Goal: Information Seeking & Learning: Learn about a topic

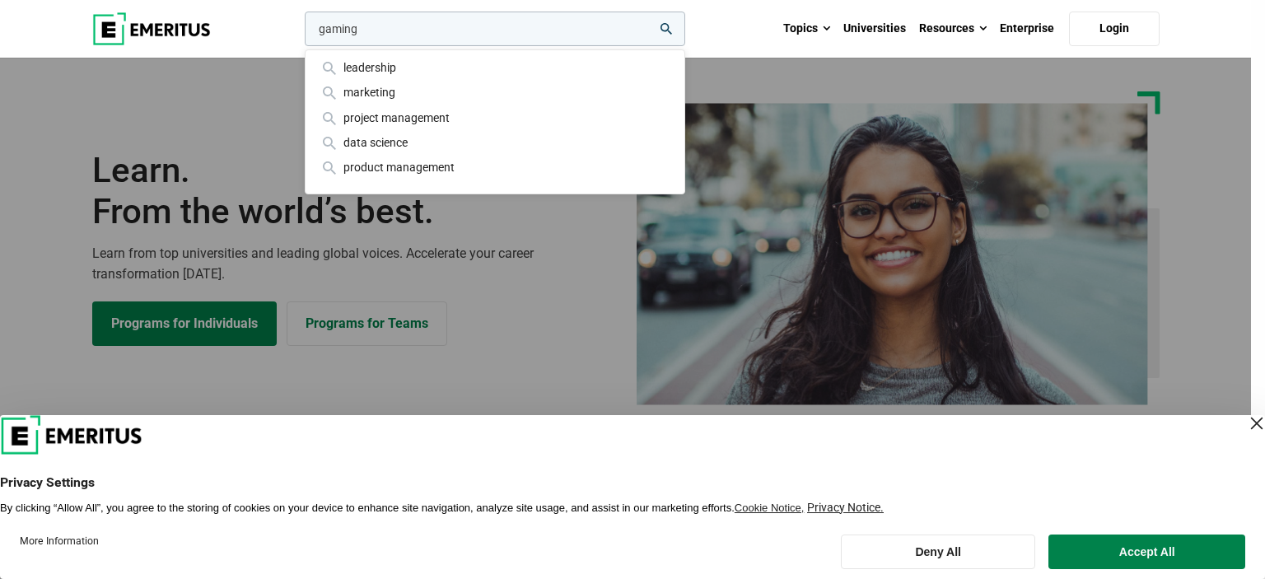
type input "gaming"
click at [302, 33] on button "search" at bounding box center [302, 33] width 0 height 0
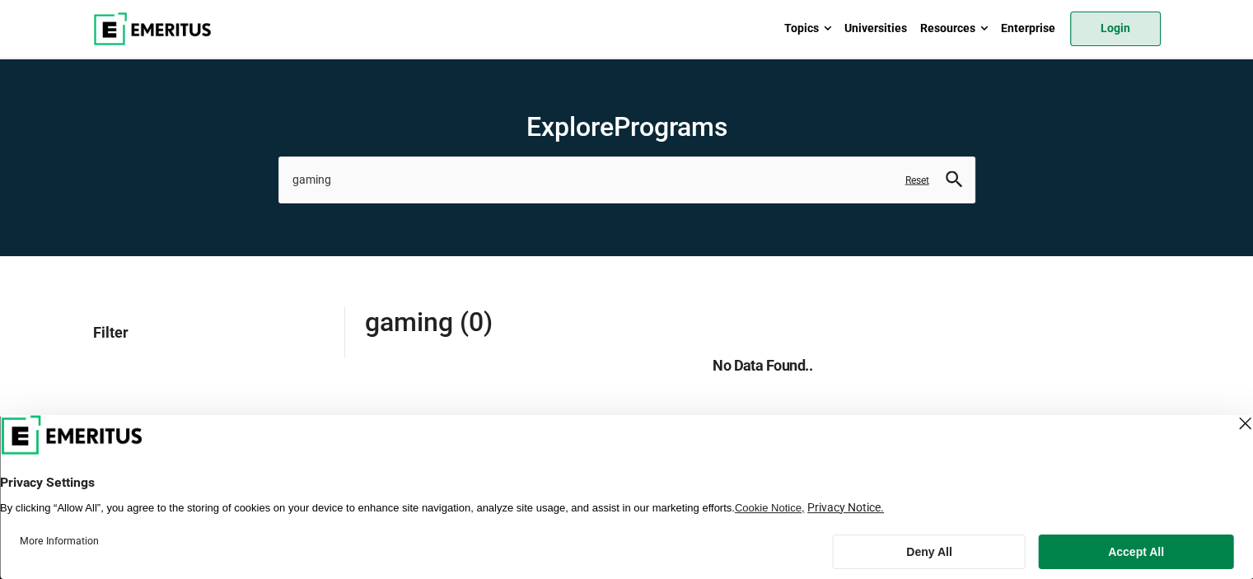
click at [1104, 32] on link "Login" at bounding box center [1115, 29] width 91 height 35
click at [330, 187] on input "gaming" at bounding box center [626, 180] width 697 height 46
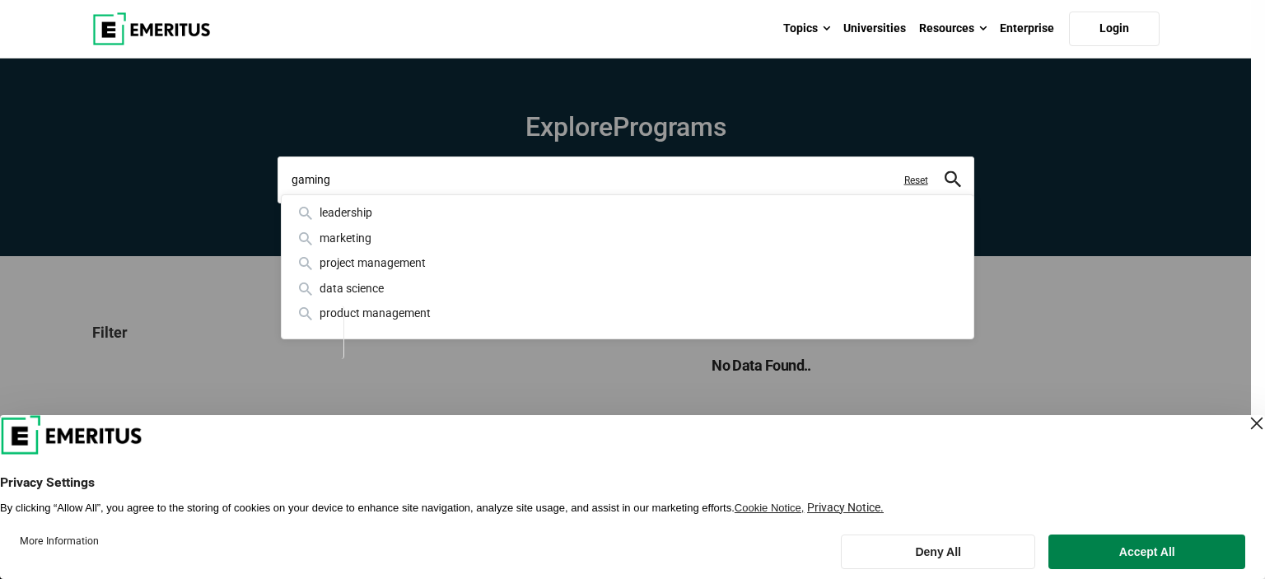
drag, startPoint x: 355, startPoint y: 184, endPoint x: 178, endPoint y: 171, distance: 177.6
click at [278, 171] on div "gaming leadership marketing project management data science product management …" at bounding box center [626, 180] width 697 height 46
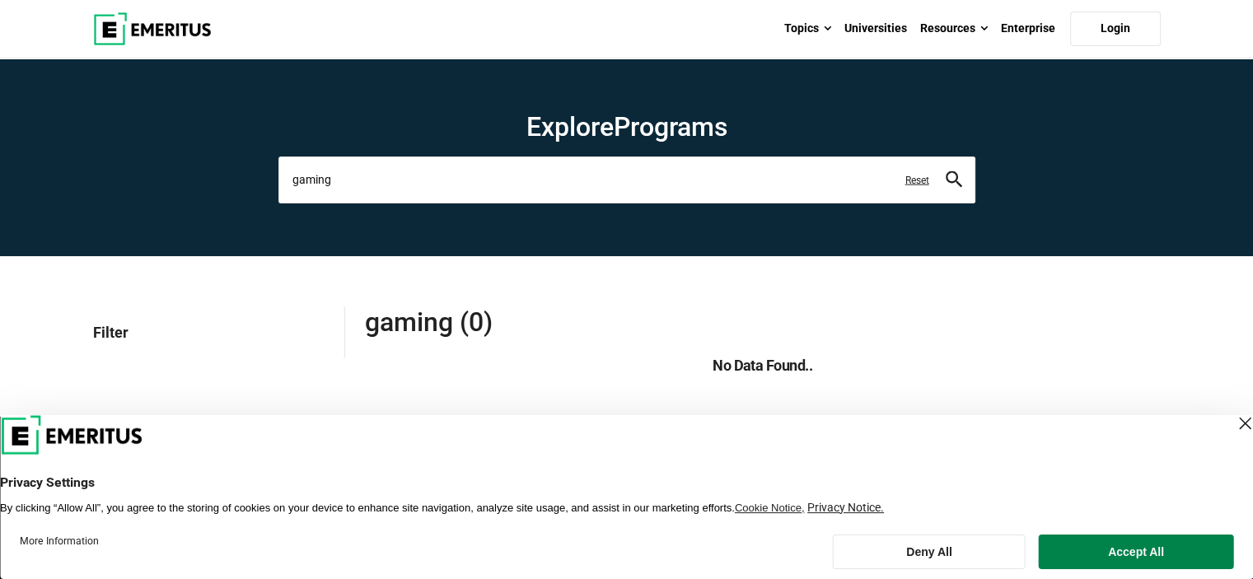
paste input "Certificate Programme in Digital Transformation and AI for Leaders"
type input "Certificate Programme in Digital Transformation and AI for Leaders"
click at [954, 177] on icon "search" at bounding box center [954, 179] width 16 height 16
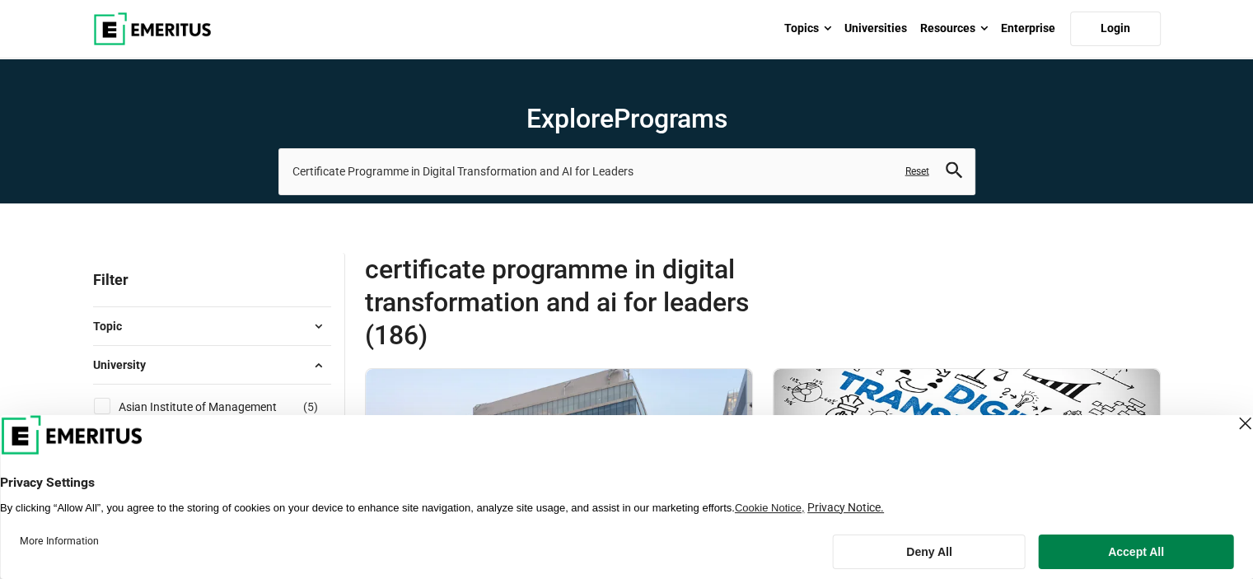
click at [1233, 434] on div "Close Layer" at bounding box center [1244, 423] width 23 height 23
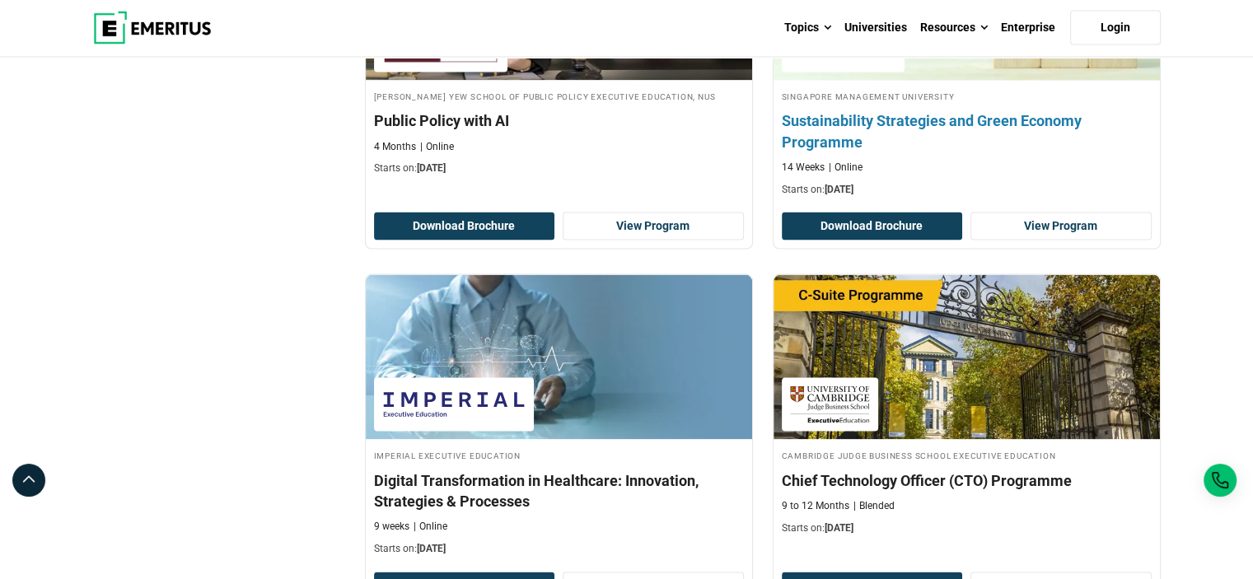
scroll to position [3378, 0]
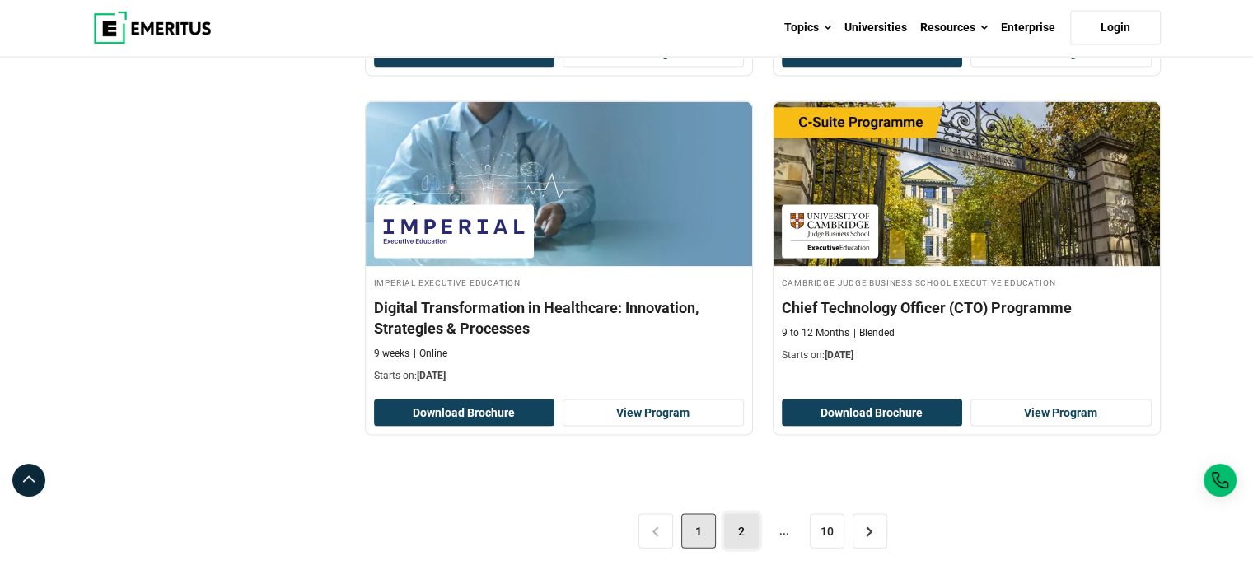
click at [730, 529] on link "2" at bounding box center [741, 531] width 35 height 35
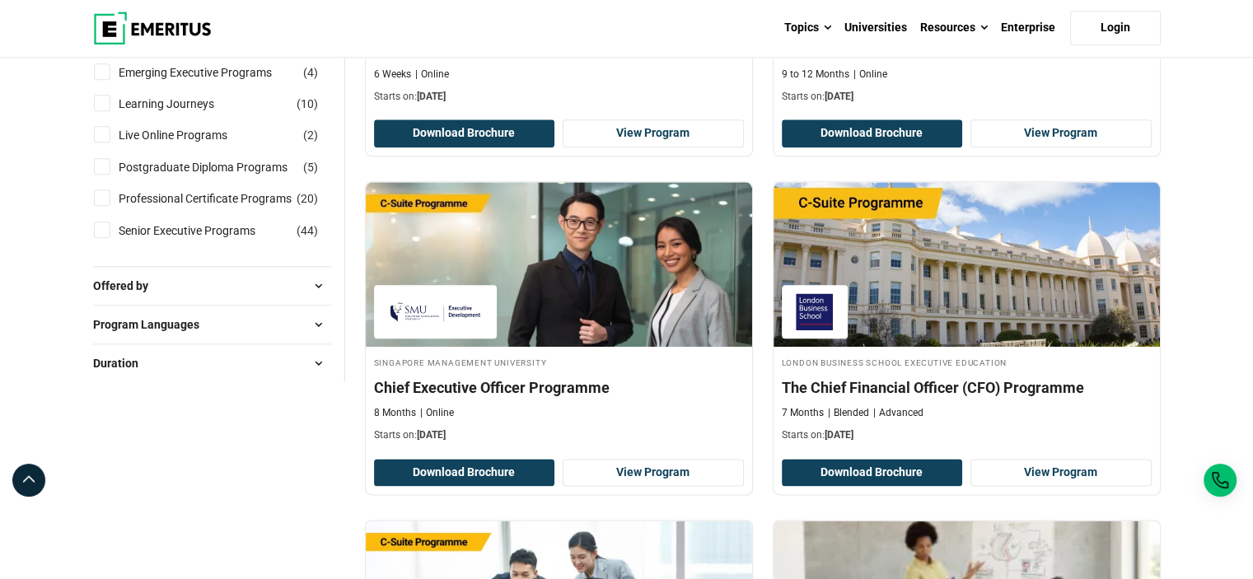
scroll to position [1649, 0]
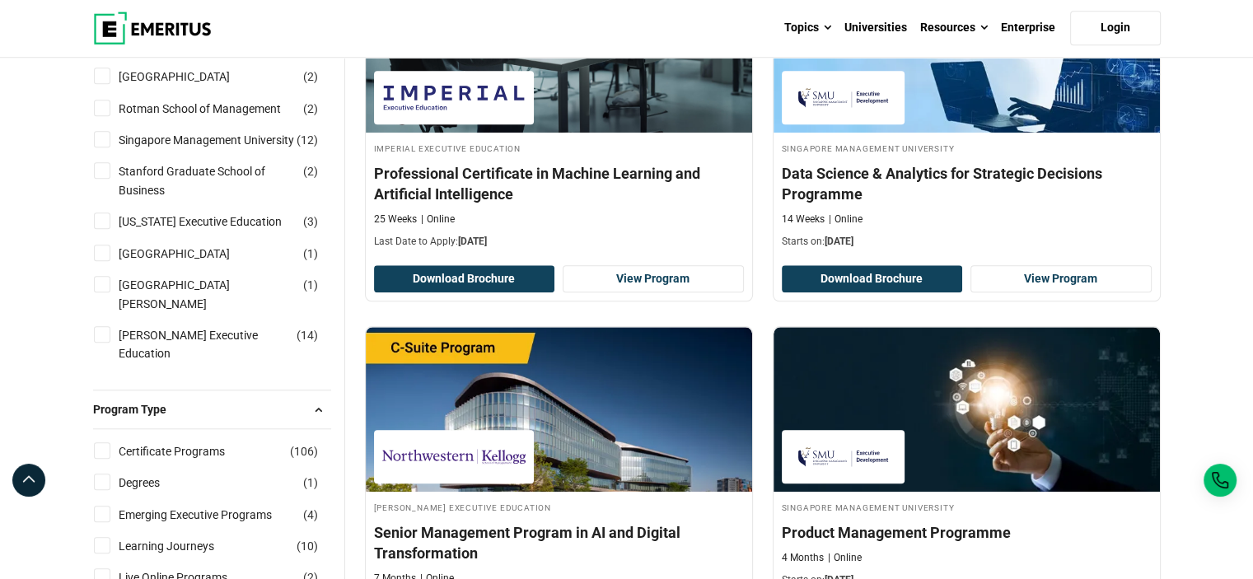
scroll to position [1483, 0]
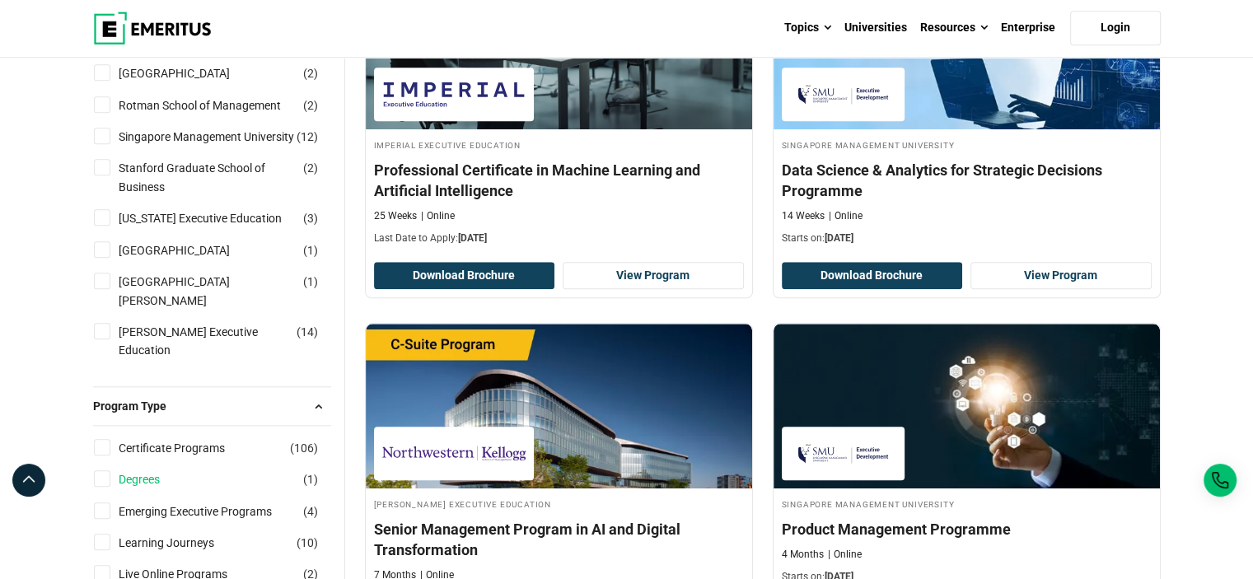
click at [150, 470] on link "Degrees" at bounding box center [156, 479] width 74 height 18
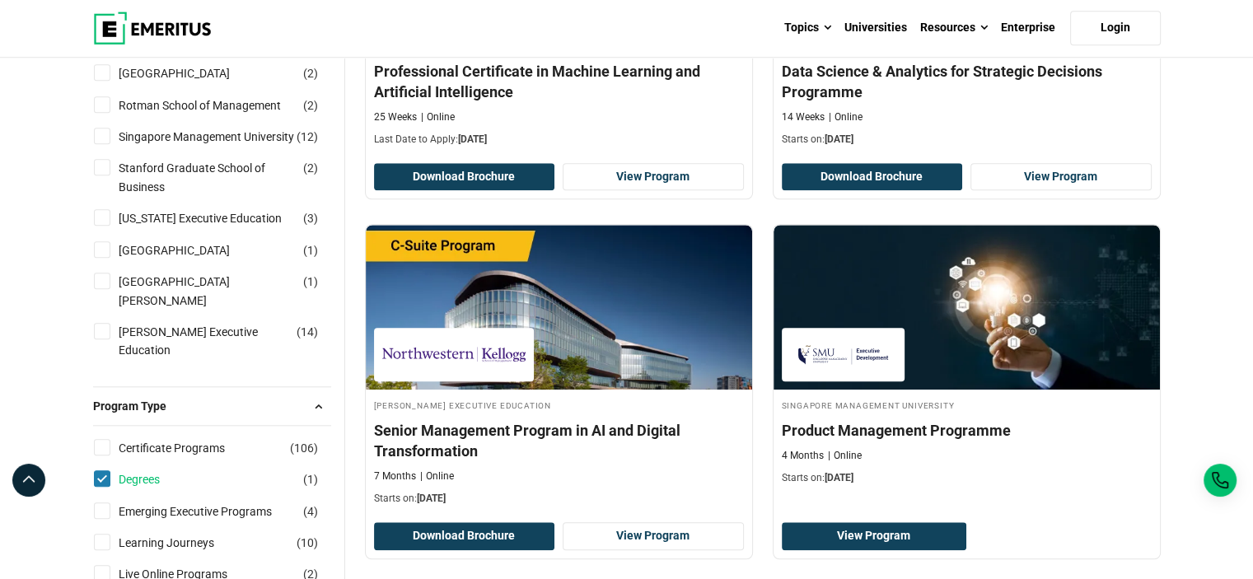
click at [145, 470] on link "Degrees" at bounding box center [156, 479] width 74 height 18
checkbox input "false"
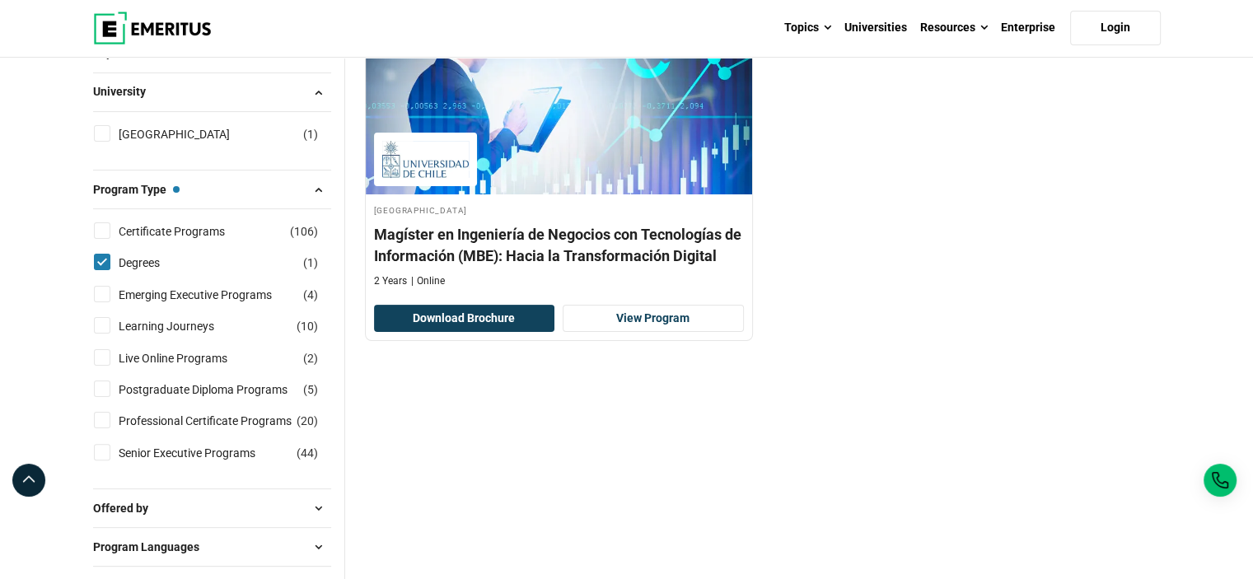
scroll to position [330, 0]
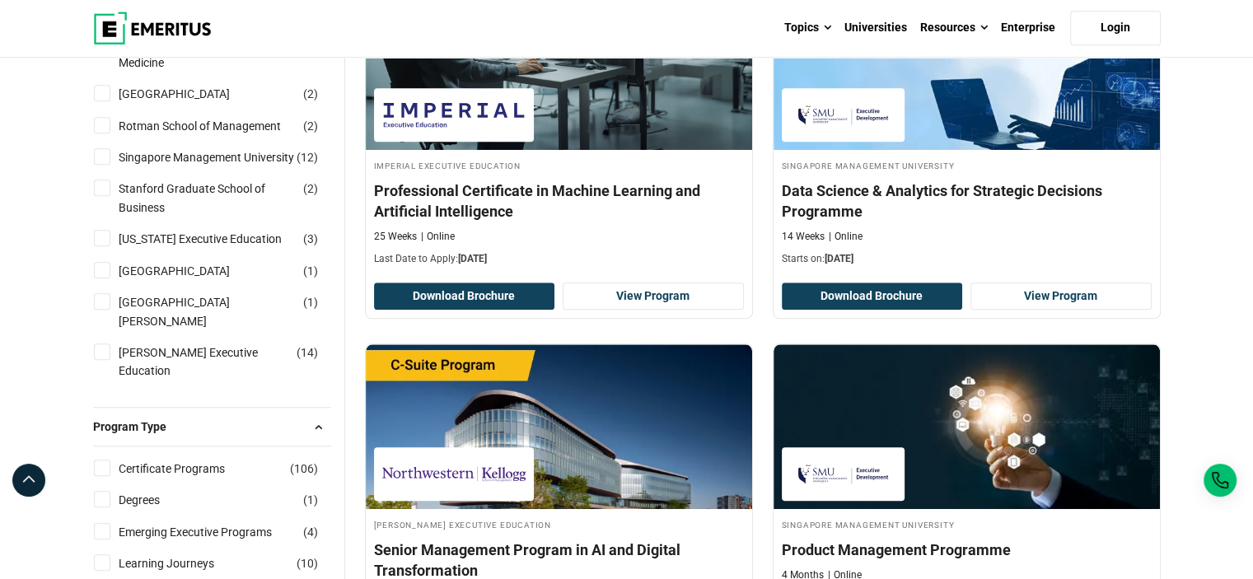
scroll to position [1483, 0]
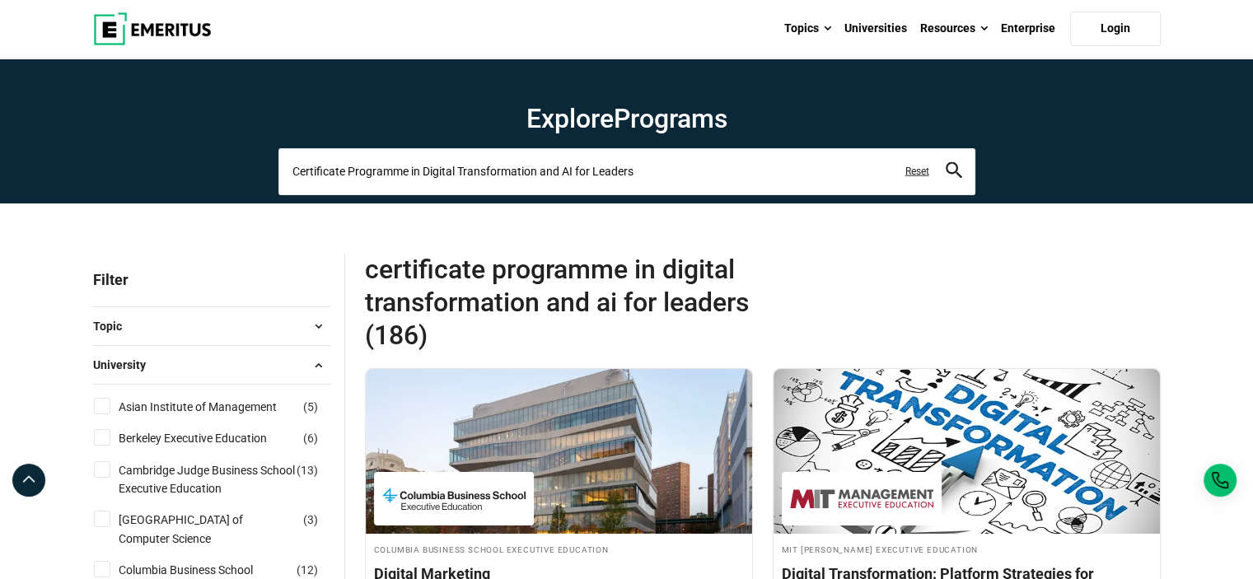
click at [445, 176] on input "Certificate Programme in Digital Transformation and AI for Leaders" at bounding box center [626, 171] width 697 height 46
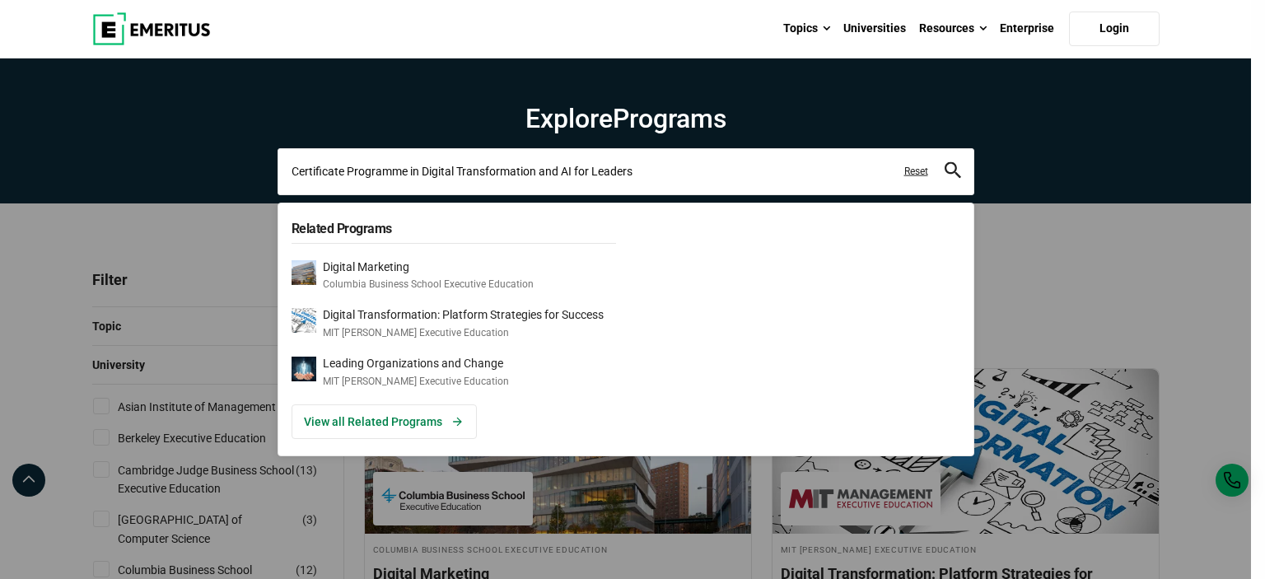
drag, startPoint x: 694, startPoint y: 175, endPoint x: 59, endPoint y: 141, distance: 636.1
click at [278, 148] on div "Certificate Programme in Digital Transformation and AI for Leaders Related Prog…" at bounding box center [626, 171] width 697 height 46
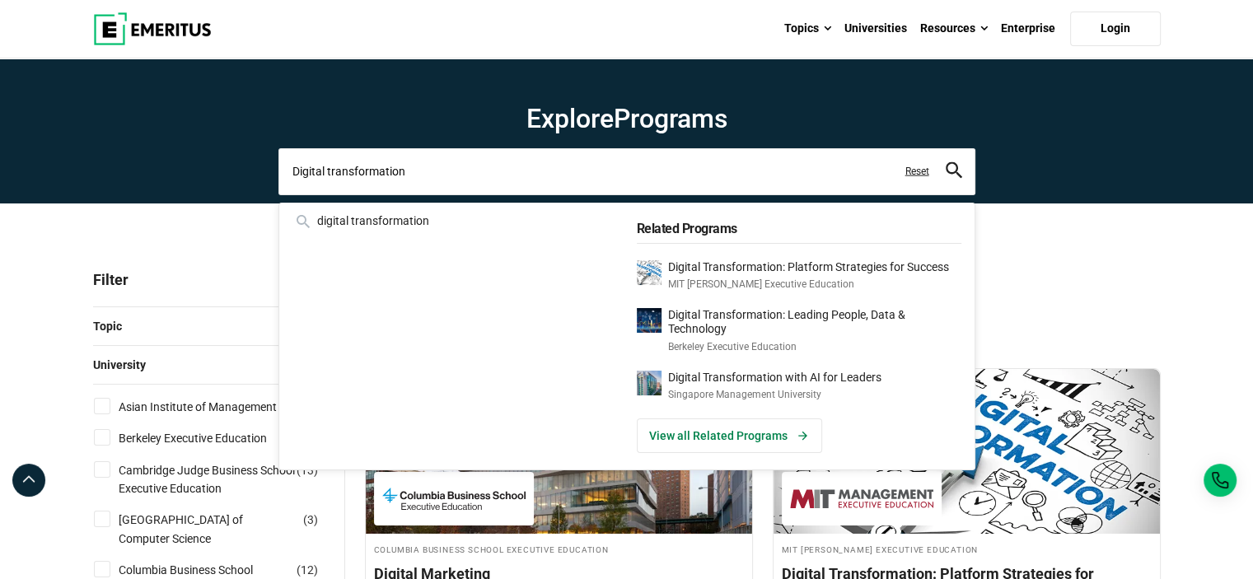
type input "Digital transformation"
click at [946, 162] on button "search" at bounding box center [954, 171] width 16 height 19
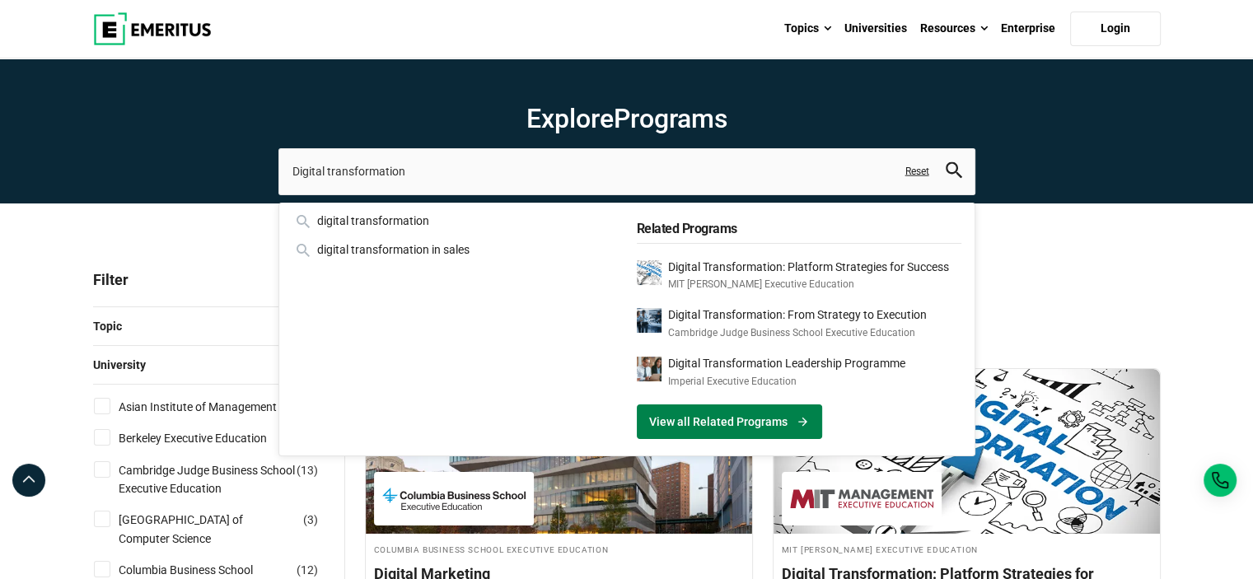
click at [717, 435] on link "View all Related Programs" at bounding box center [729, 421] width 185 height 35
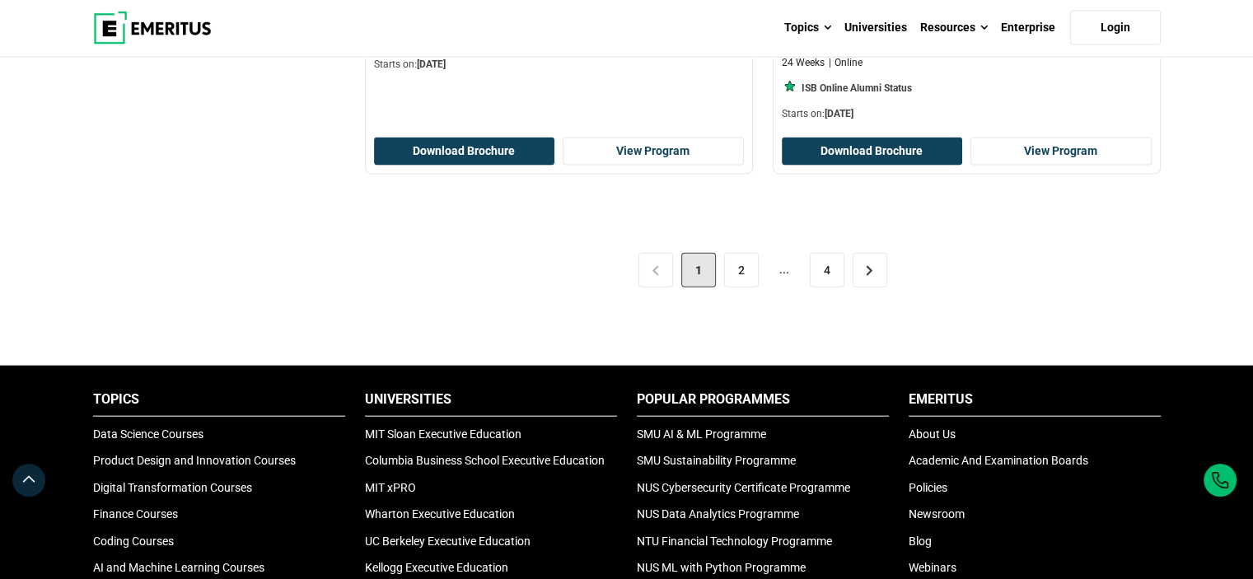
scroll to position [3872, 0]
